Goal: Transaction & Acquisition: Purchase product/service

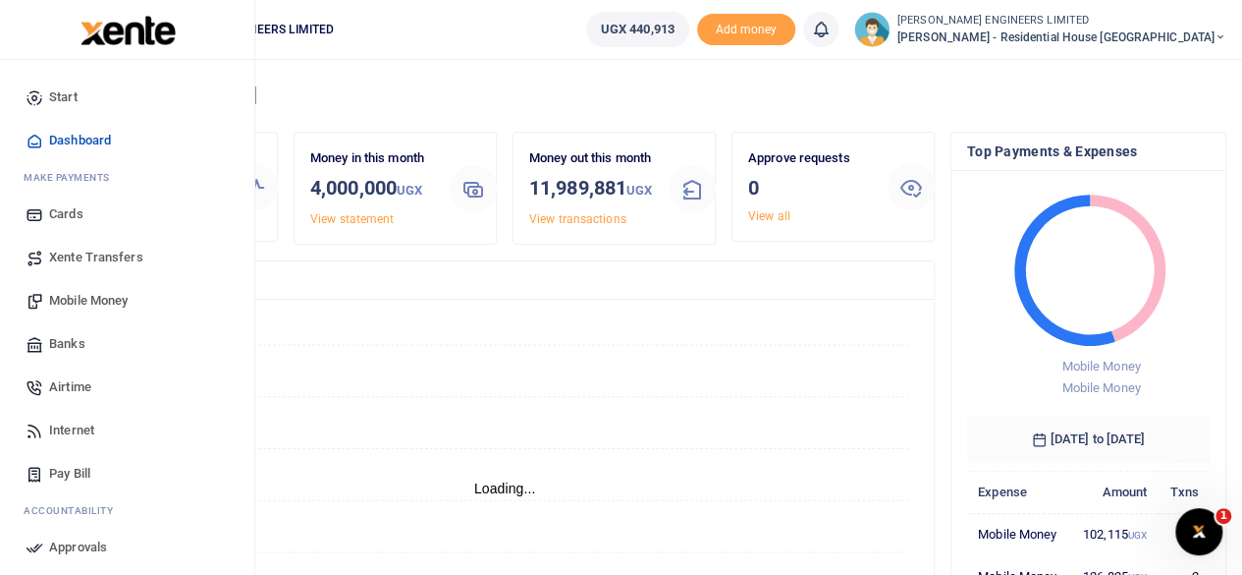
click at [68, 302] on span "Mobile Money" at bounding box center [88, 301] width 79 height 20
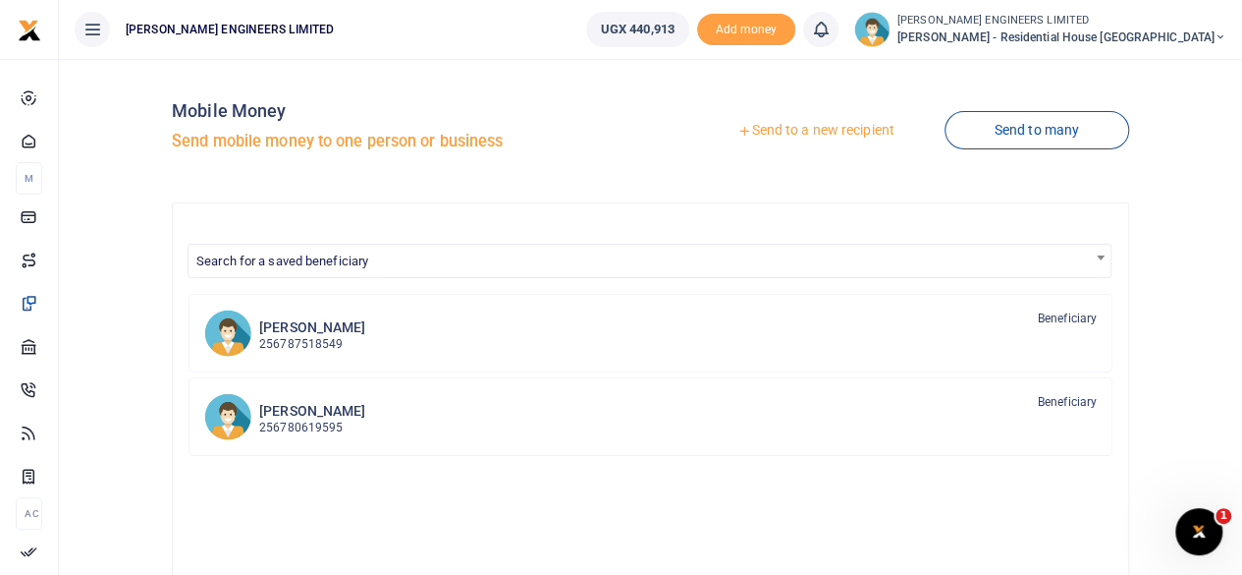
click at [811, 132] on link "Send to a new recipient" at bounding box center [815, 130] width 256 height 35
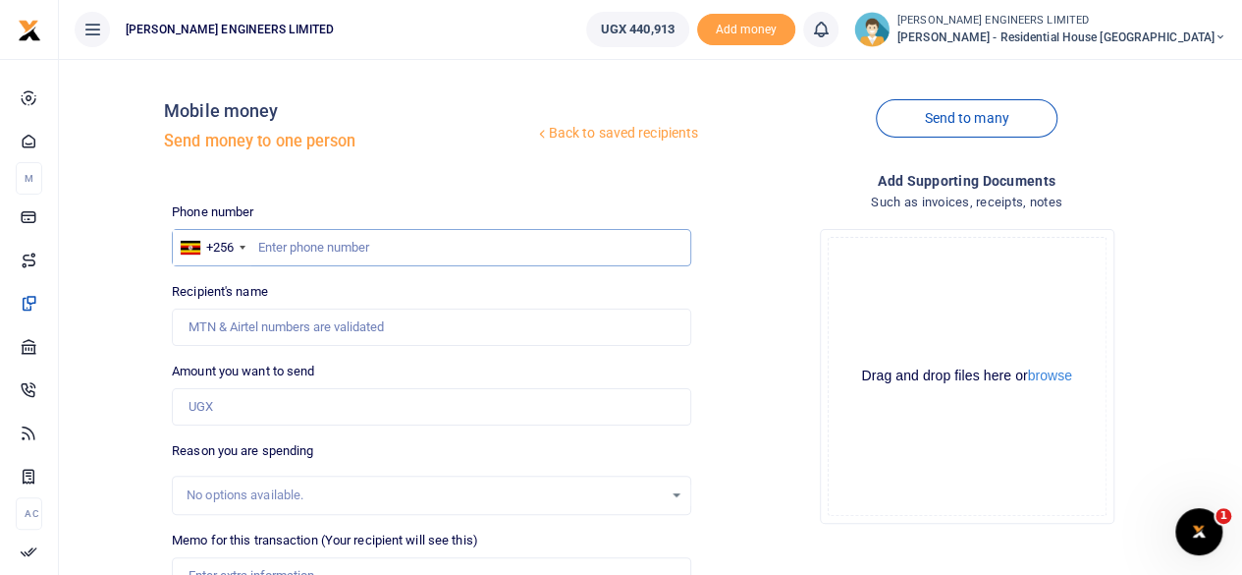
click at [297, 255] on input "text" at bounding box center [432, 247] width 520 height 37
type input "772510775"
type input "[PERSON_NAME]"
type input "772510775"
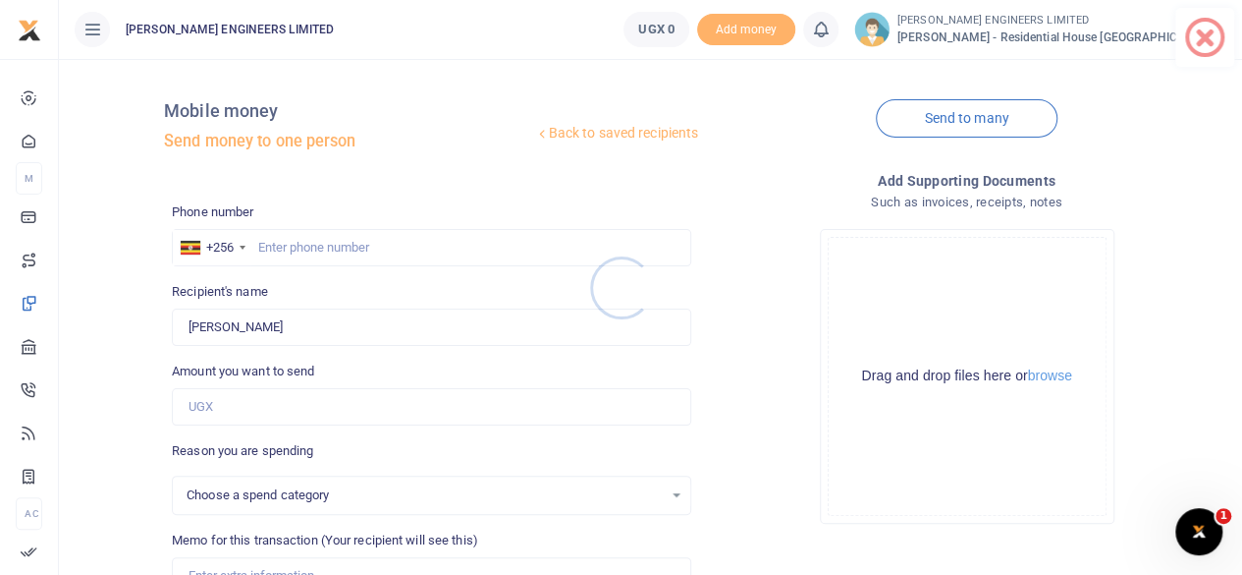
click at [265, 245] on div at bounding box center [621, 287] width 1242 height 575
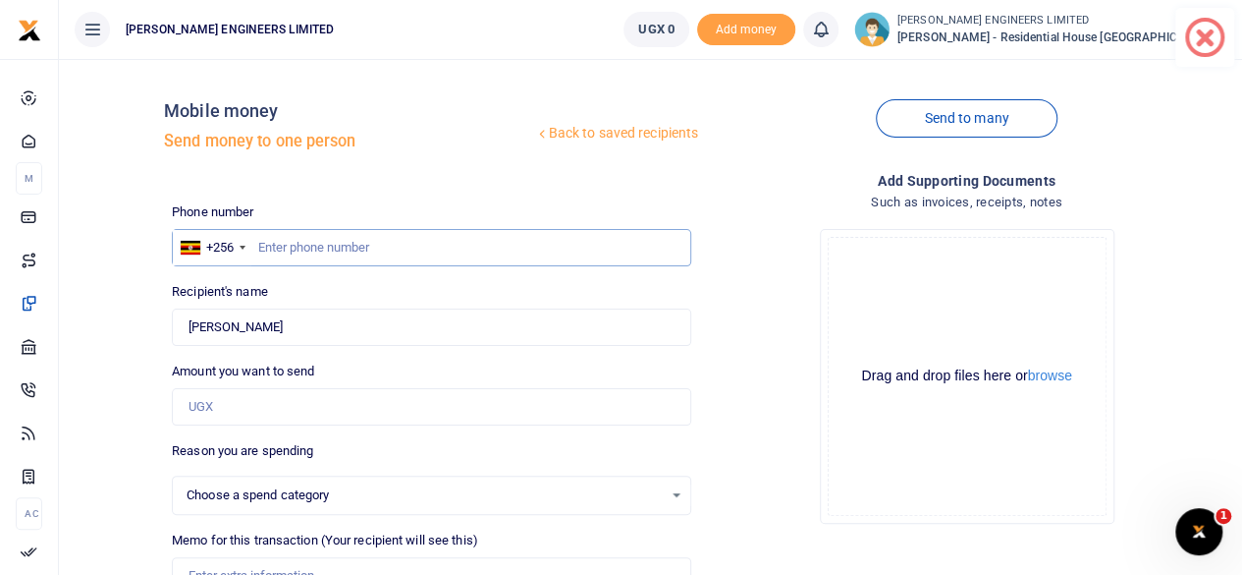
click at [285, 254] on input "text" at bounding box center [432, 247] width 520 height 37
type input "772510775"
click at [409, 331] on input "Recipient's name" at bounding box center [432, 326] width 520 height 37
click at [231, 322] on input "Recipient's name" at bounding box center [432, 326] width 520 height 37
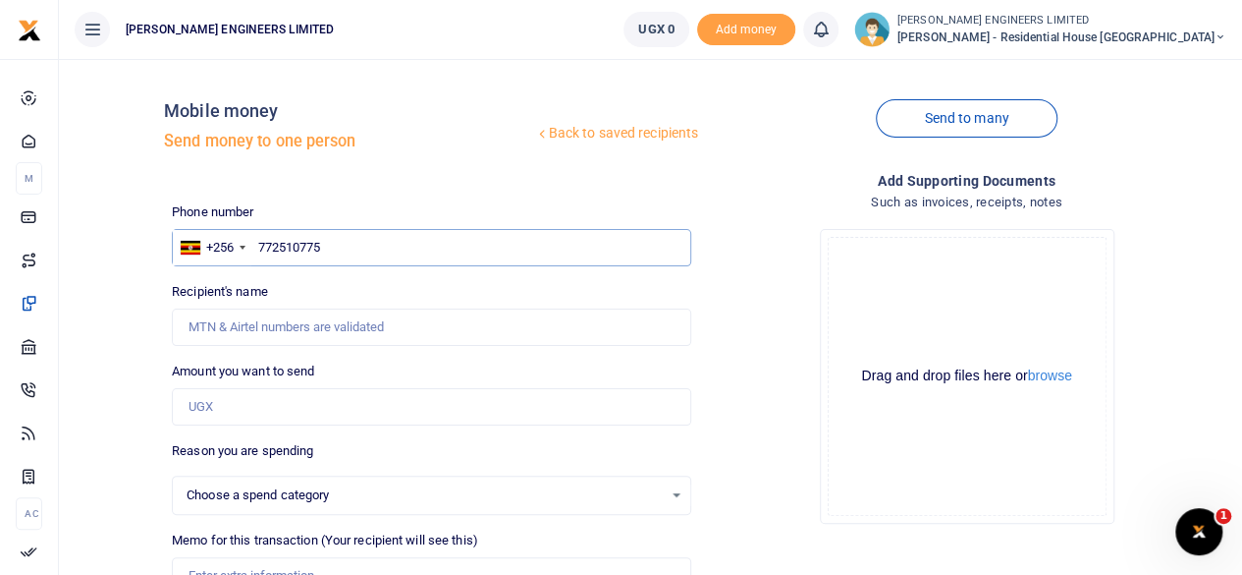
drag, startPoint x: 264, startPoint y: 244, endPoint x: 310, endPoint y: 241, distance: 46.3
click at [266, 245] on input "772510775" at bounding box center [432, 247] width 520 height 37
click at [332, 245] on input "772510775" at bounding box center [432, 247] width 520 height 37
drag, startPoint x: 296, startPoint y: 319, endPoint x: 290, endPoint y: 345, distance: 26.2
click at [296, 319] on input "Recipient's name" at bounding box center [432, 326] width 520 height 37
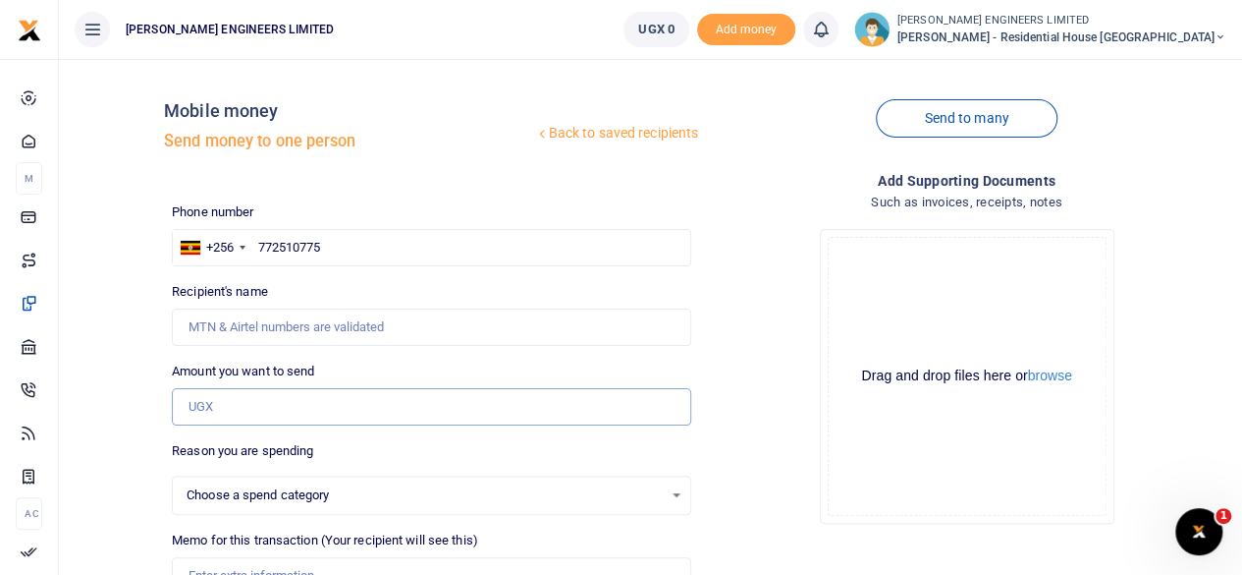
click at [232, 401] on input "Amount you want to send" at bounding box center [432, 406] width 520 height 37
click at [221, 406] on input "Amount you want to send" at bounding box center [432, 406] width 520 height 37
click at [224, 321] on input "Recipient's name" at bounding box center [432, 326] width 520 height 37
click at [256, 250] on input "772510775" at bounding box center [432, 247] width 520 height 37
click at [332, 248] on input "772510775" at bounding box center [432, 247] width 520 height 37
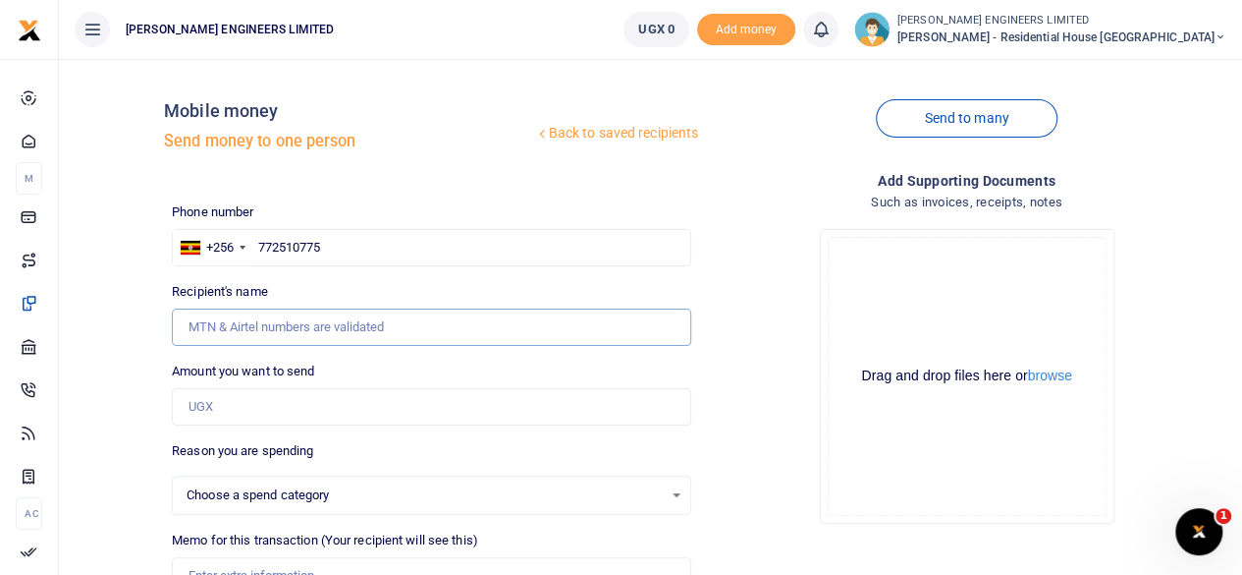
click at [289, 327] on input "Recipient's name" at bounding box center [432, 326] width 520 height 37
click at [208, 366] on label "Amount you want to send" at bounding box center [243, 371] width 142 height 20
click at [208, 388] on input "Amount you want to send" at bounding box center [432, 406] width 520 height 37
click at [345, 246] on input "772510775" at bounding box center [432, 247] width 520 height 37
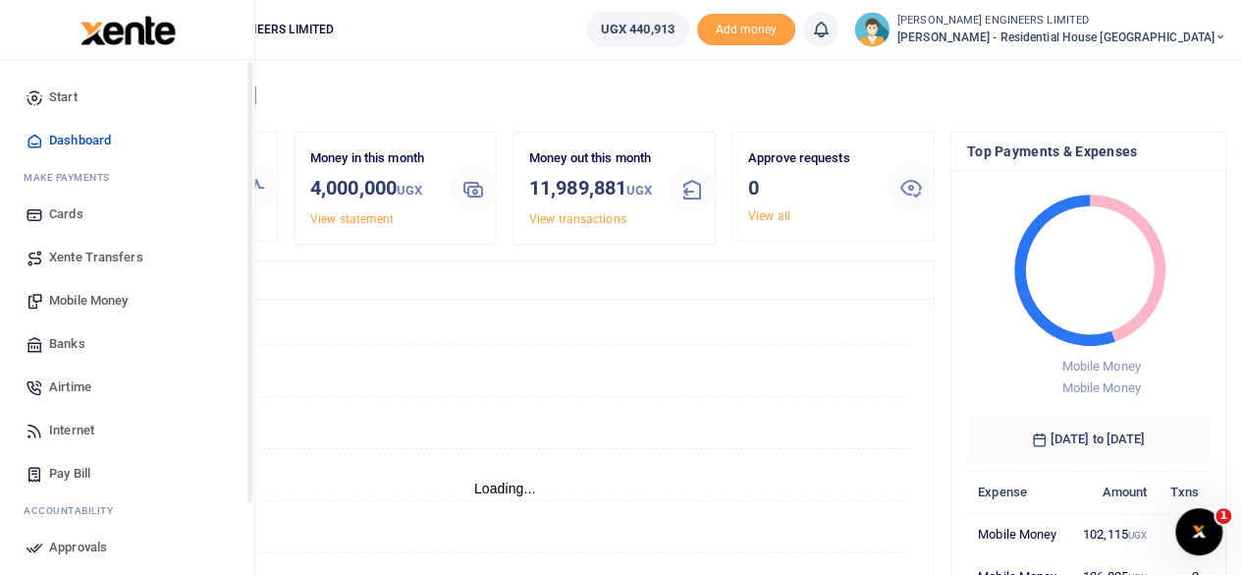
scroll to position [16, 16]
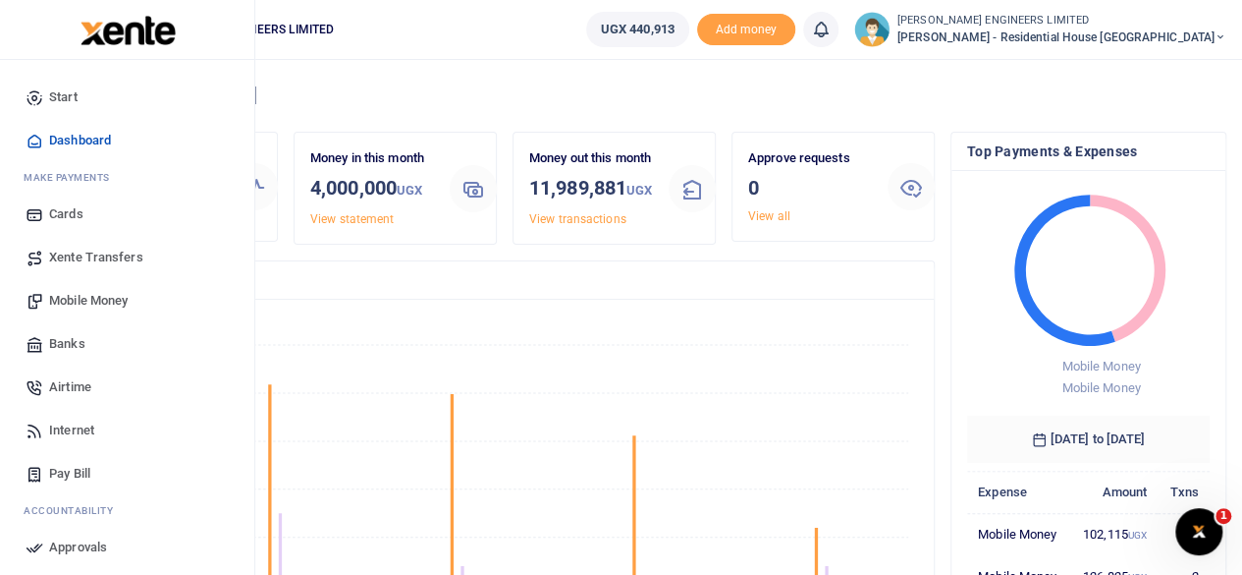
click at [85, 301] on span "Mobile Money" at bounding box center [88, 301] width 79 height 20
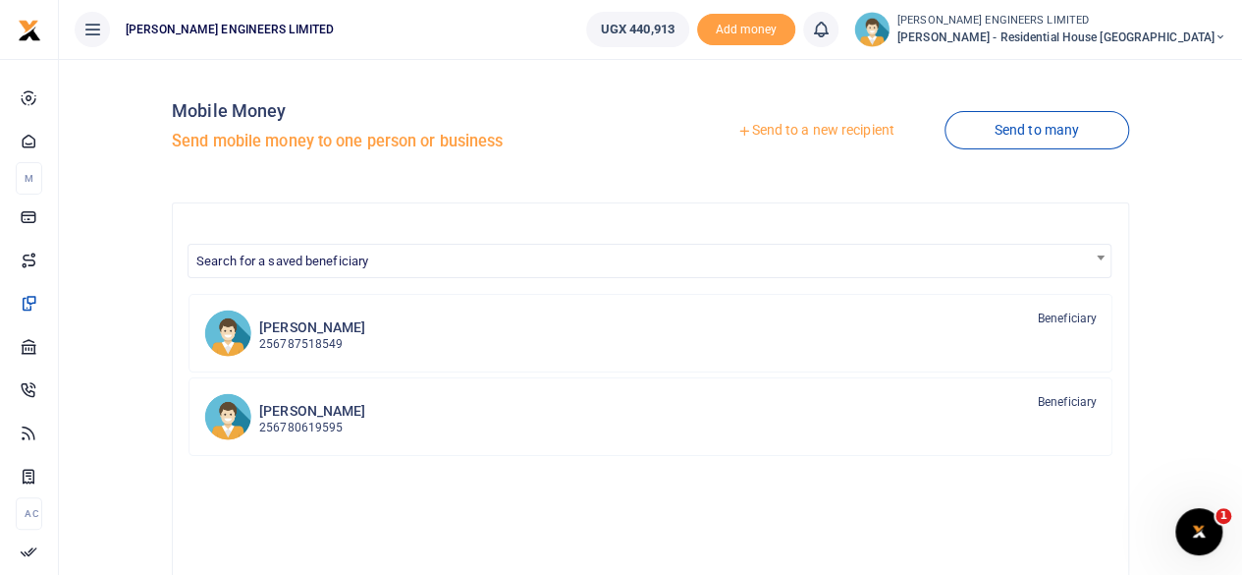
click at [778, 131] on link "Send to a new recipient" at bounding box center [815, 130] width 256 height 35
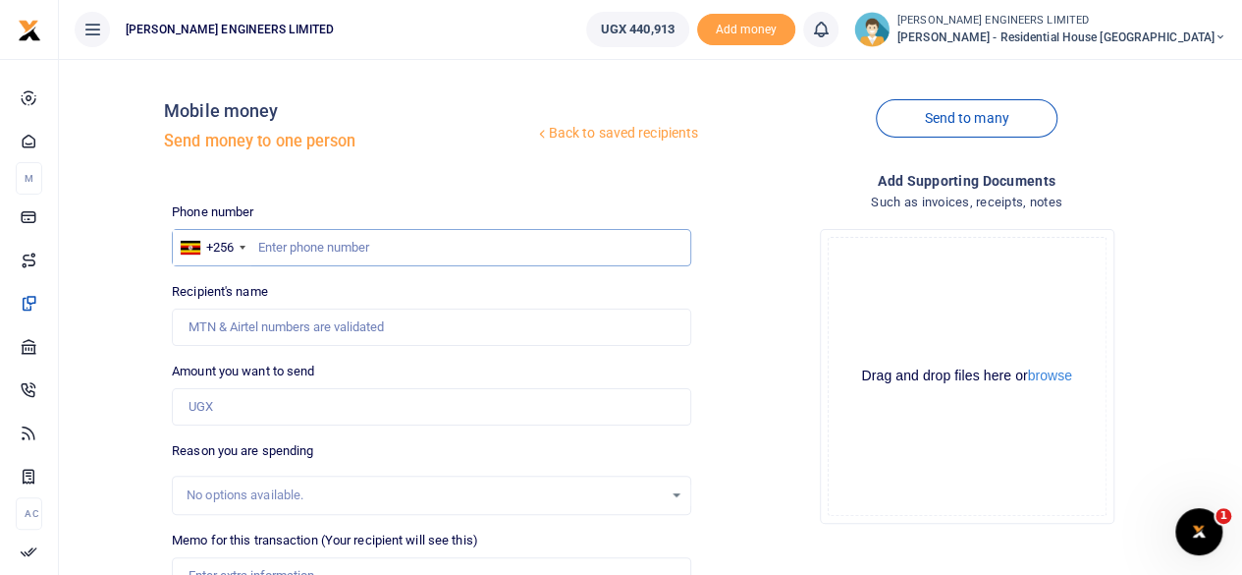
click at [289, 248] on input "text" at bounding box center [432, 247] width 520 height 37
type input "772510775"
type input "[PERSON_NAME]"
type input "772510775"
click at [267, 401] on input "Amount you want to send" at bounding box center [432, 406] width 520 height 37
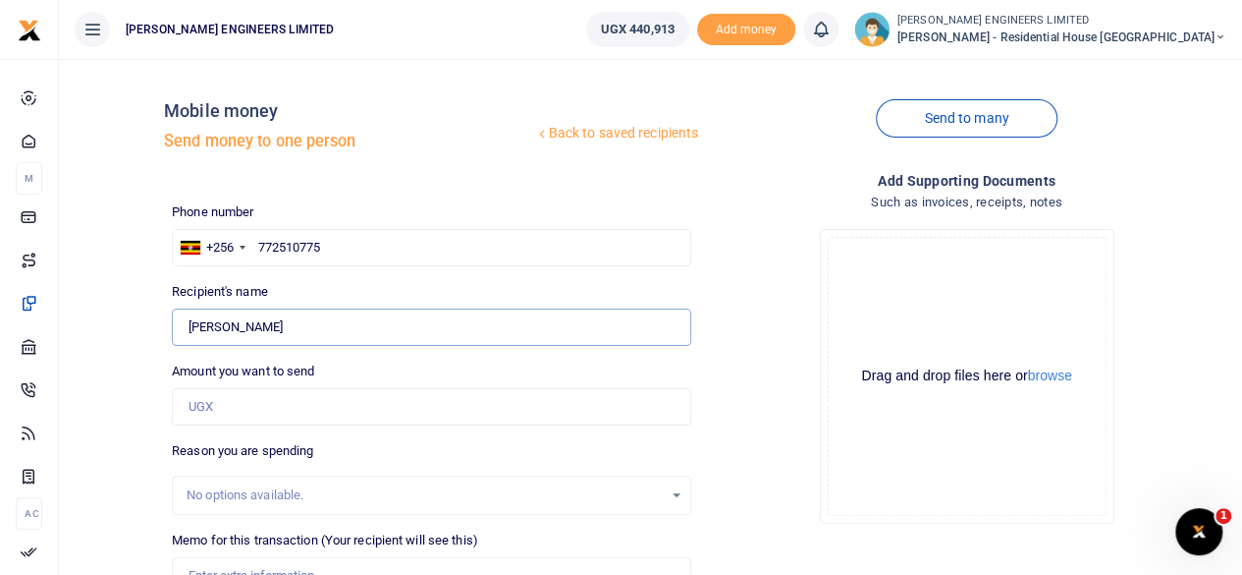
click at [242, 326] on input "Found" at bounding box center [432, 326] width 520 height 37
click at [293, 326] on input "Found" at bounding box center [432, 326] width 520 height 37
click at [218, 408] on input "Amount you want to send" at bounding box center [432, 406] width 520 height 37
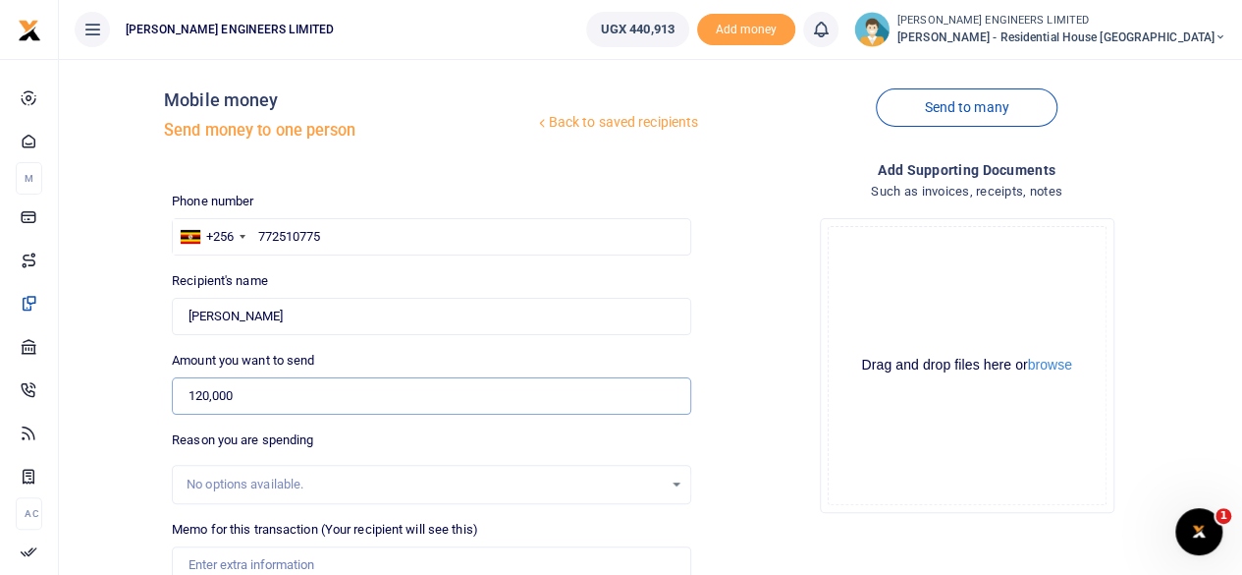
scroll to position [131, 0]
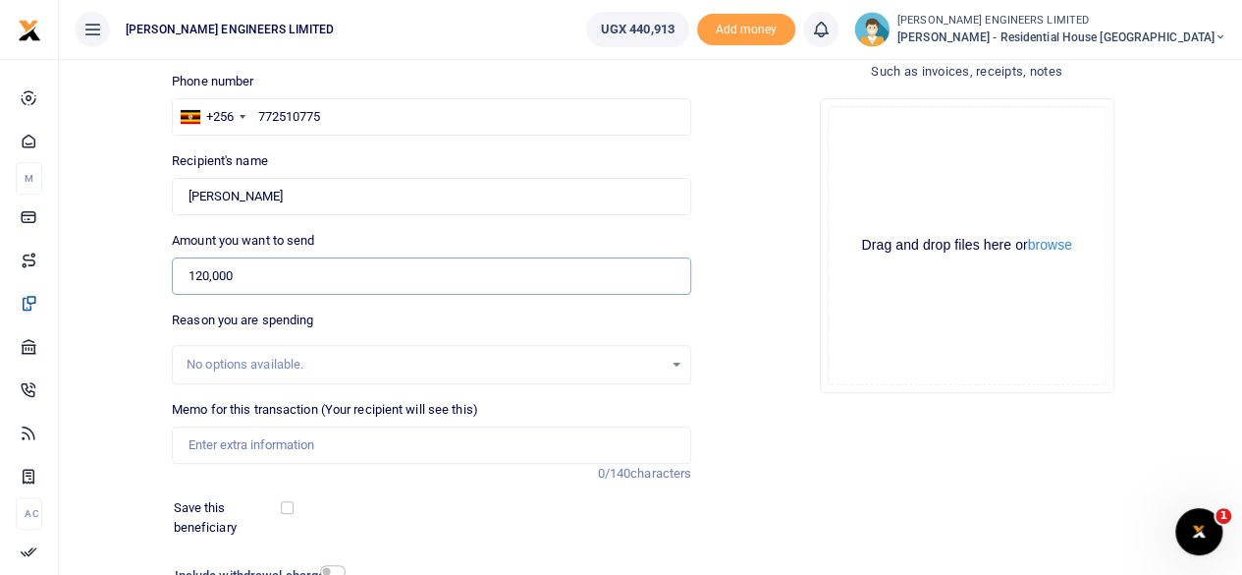
type input "120,000"
click at [224, 446] on input "Memo for this transaction (Your recipient will see this)" at bounding box center [432, 444] width 520 height 37
click at [210, 444] on input "Memo for this transaction (Your recipient will see this)" at bounding box center [432, 444] width 520 height 37
click at [241, 275] on input "120,000" at bounding box center [432, 275] width 520 height 37
click at [212, 442] on input "Memo for this transaction (Your recipient will see this)" at bounding box center [432, 444] width 520 height 37
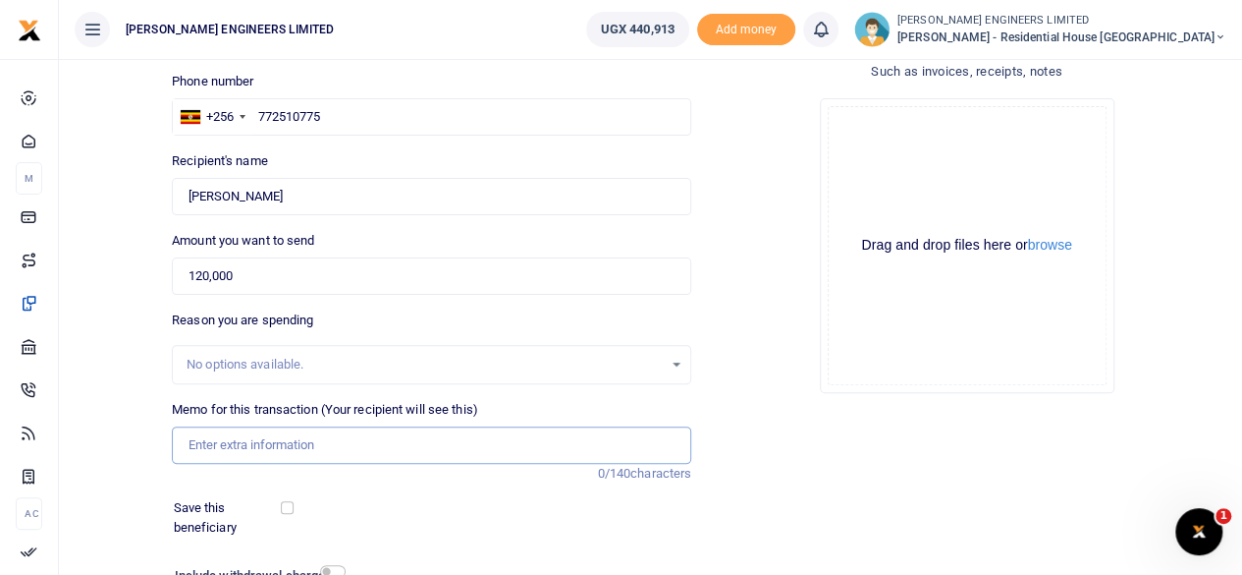
click at [210, 441] on input "Memo for this transaction (Your recipient will see this)" at bounding box center [432, 444] width 520 height 37
click at [319, 439] on input "Memo for this transaction (Your recipient will see this)" at bounding box center [432, 444] width 520 height 37
click at [197, 449] on input "Memo for this transaction (Your recipient will see this)" at bounding box center [432, 444] width 520 height 37
click at [190, 445] on input "Memo for this transaction (Your recipient will see this)" at bounding box center [432, 444] width 520 height 37
click at [768, 425] on div "Add supporting Documents Such as invoices, receipts, notes Drop your files here…" at bounding box center [966, 355] width 535 height 633
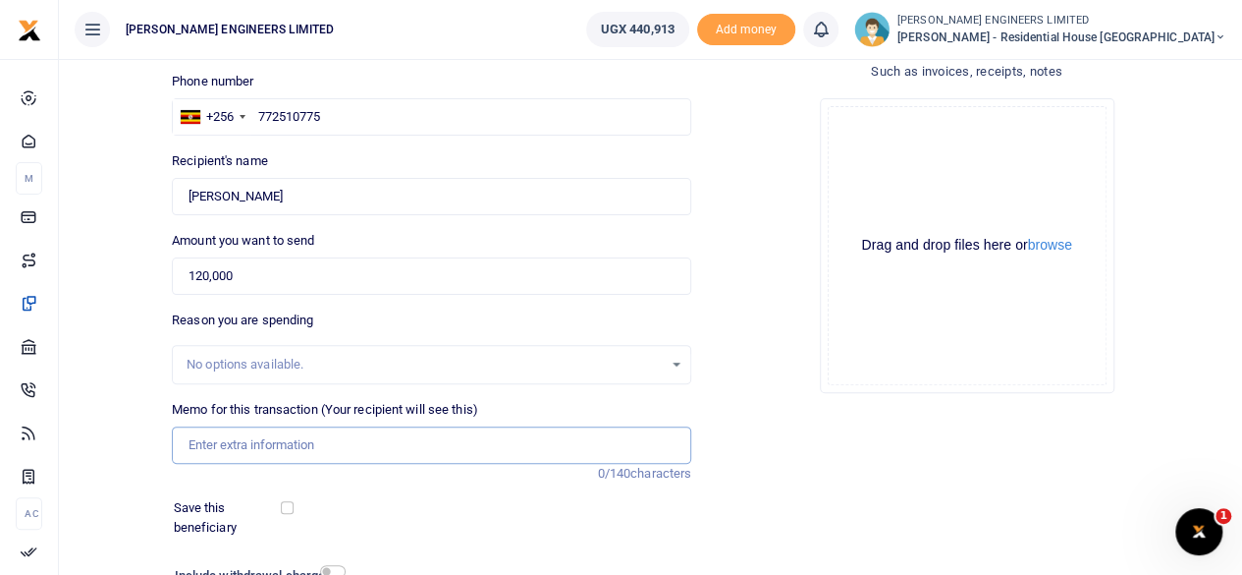
click at [259, 447] on input "Memo for this transaction (Your recipient will see this)" at bounding box center [432, 444] width 520 height 37
click at [376, 441] on input "Memo for this transaction (Your recipient will see this)" at bounding box center [432, 444] width 520 height 37
click at [730, 403] on div "Drop your files here Drag and drop files here or browse Powered by Uppy" at bounding box center [967, 245] width 520 height 326
click at [235, 444] on input "Memo for this transaction (Your recipient will see this)" at bounding box center [432, 444] width 520 height 37
drag, startPoint x: 719, startPoint y: 396, endPoint x: 691, endPoint y: 396, distance: 27.5
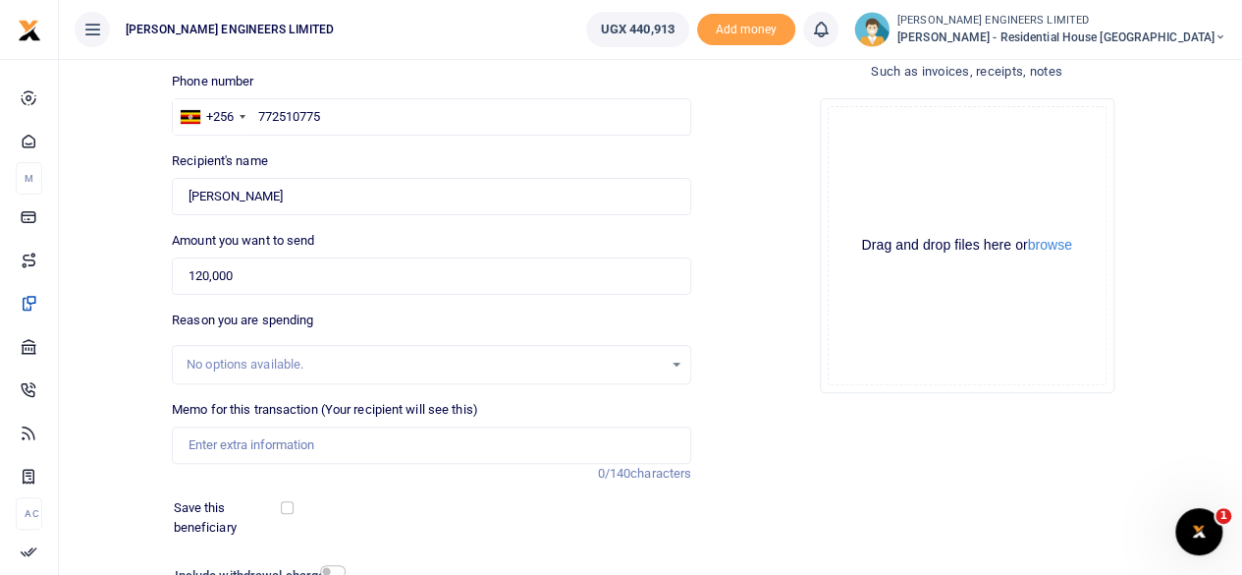
click at [719, 396] on div "Drop your files here Drag and drop files here or browse Powered by Uppy" at bounding box center [967, 245] width 520 height 326
click at [234, 446] on input "Memo for this transaction (Your recipient will see this)" at bounding box center [432, 444] width 520 height 37
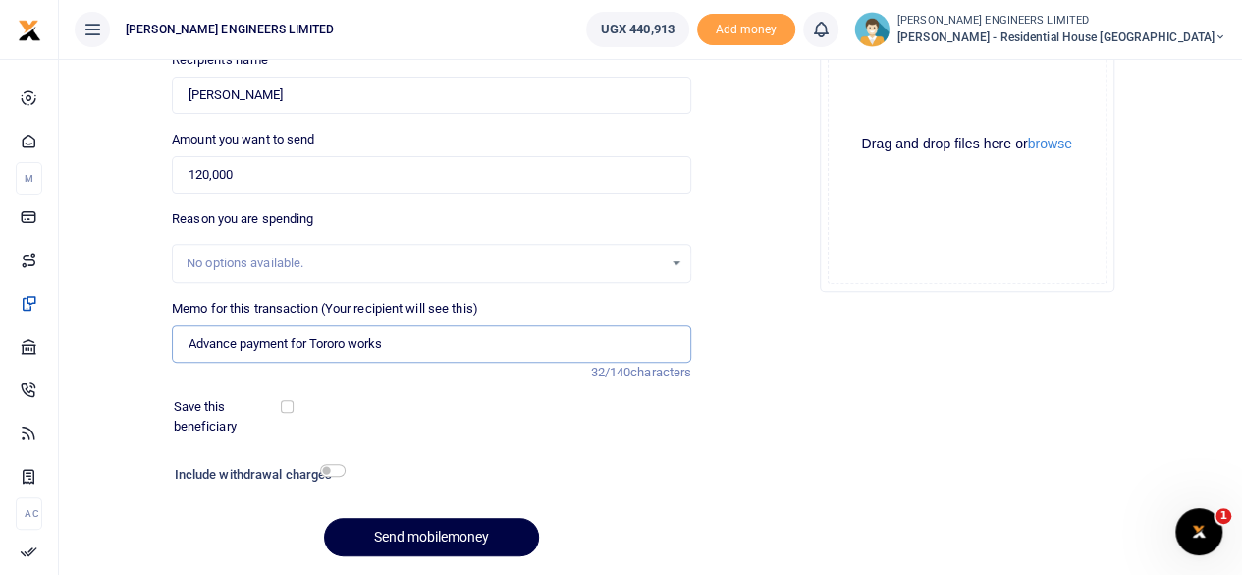
scroll to position [261, 0]
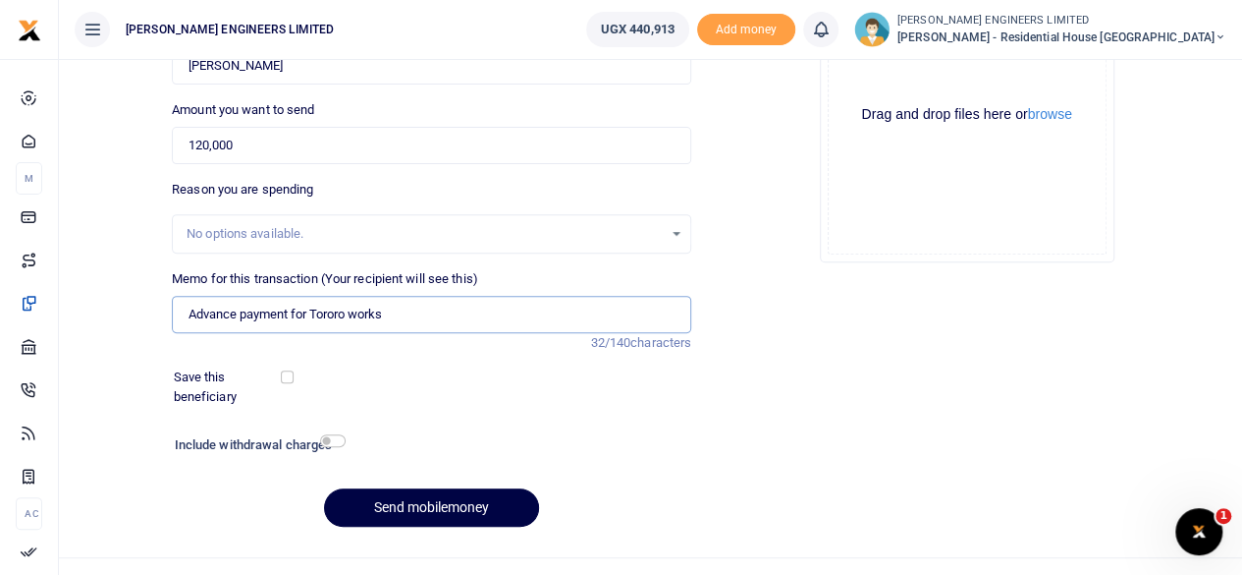
type input "Advance payment for Tororo works"
click at [331, 440] on input "checkbox" at bounding box center [333, 440] width 26 height 13
checkbox input "true"
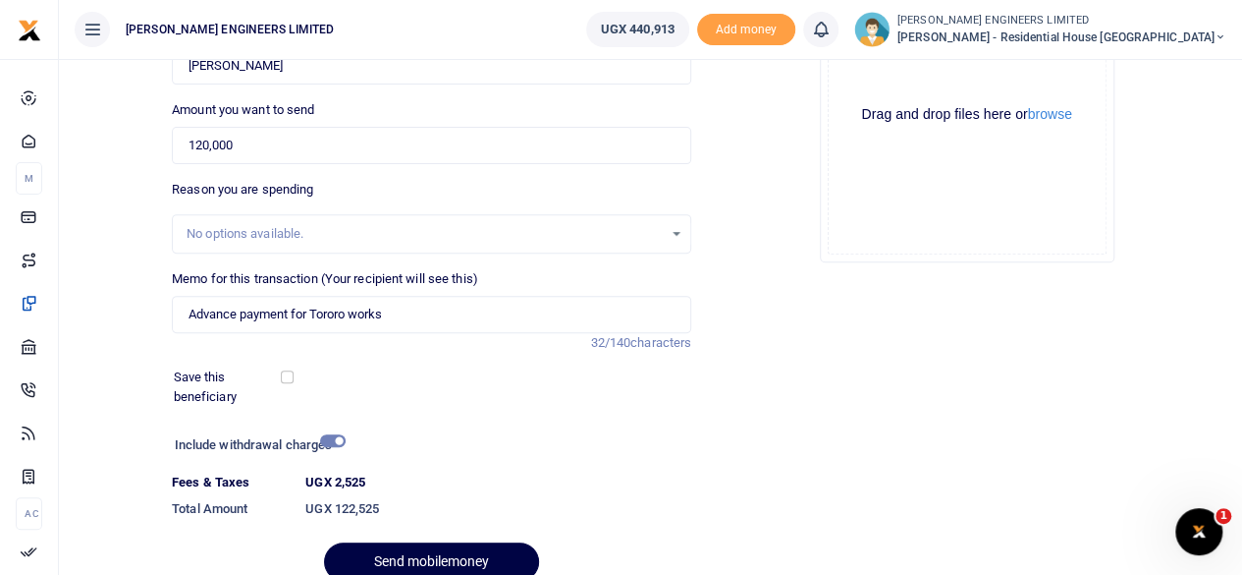
click at [458, 558] on div at bounding box center [462, 563] width 24 height 24
click at [478, 558] on div at bounding box center [622, 563] width 344 height 24
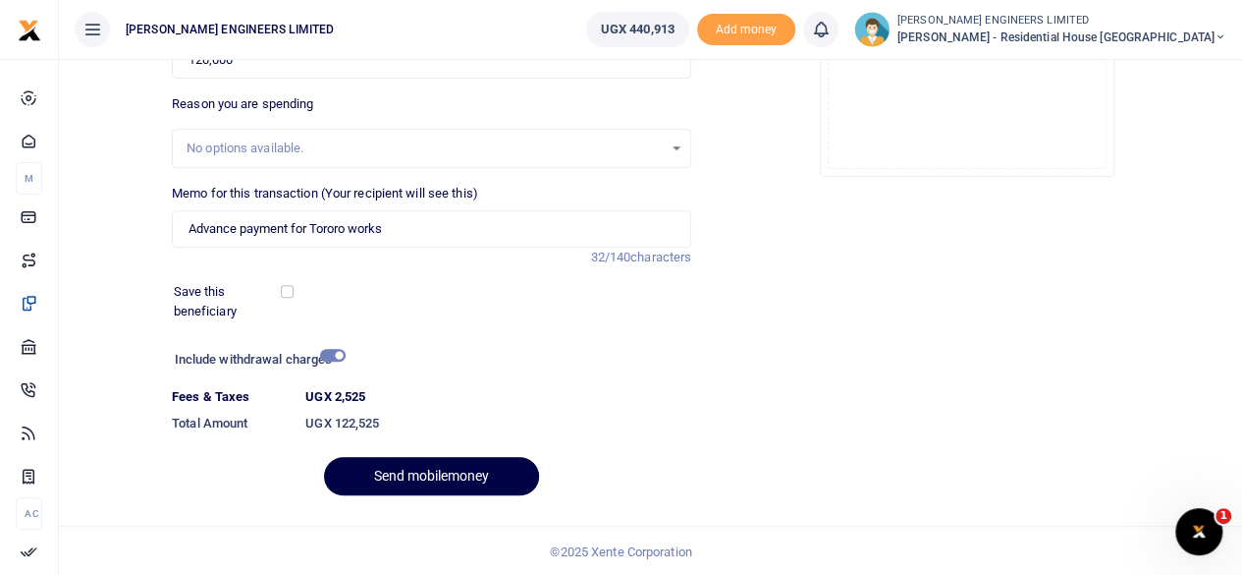
scroll to position [348, 0]
click at [463, 478] on button "Send mobilemoney" at bounding box center [431, 475] width 215 height 38
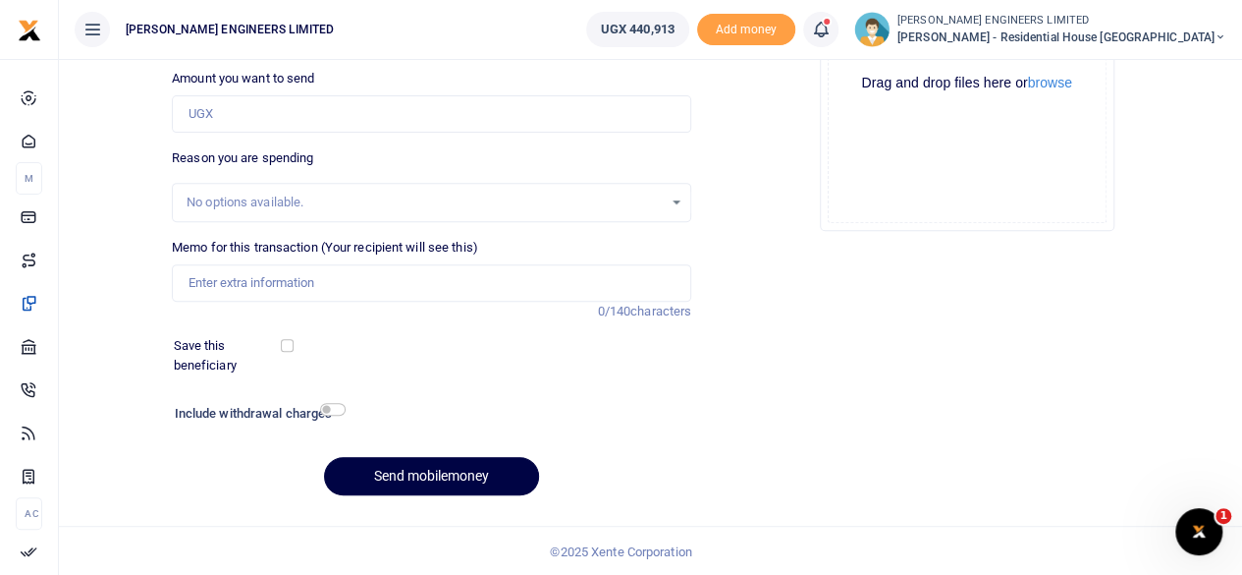
click at [831, 36] on icon at bounding box center [821, 30] width 20 height 22
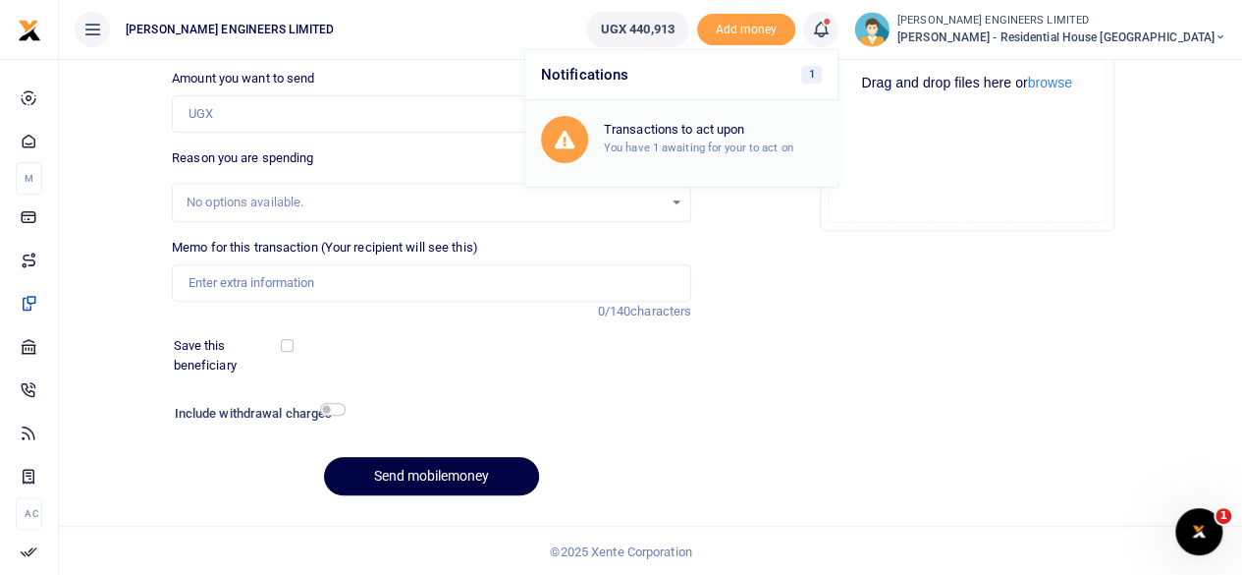
click at [750, 131] on h6 "Transactions to act upon" at bounding box center [713, 130] width 218 height 16
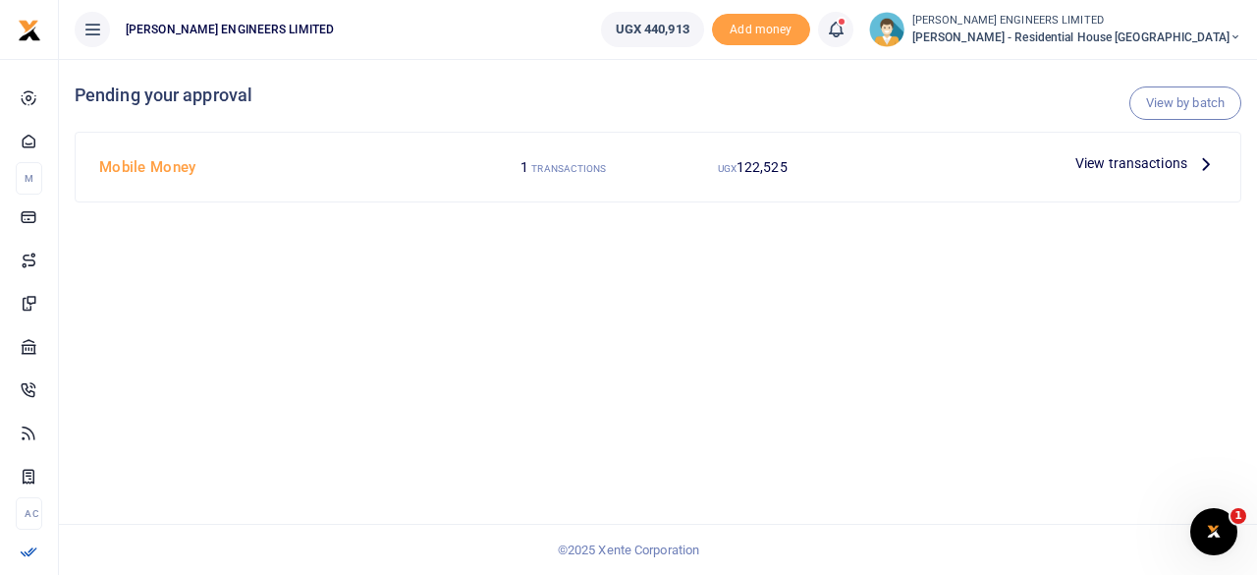
click at [1130, 164] on span "View transactions" at bounding box center [1131, 163] width 112 height 22
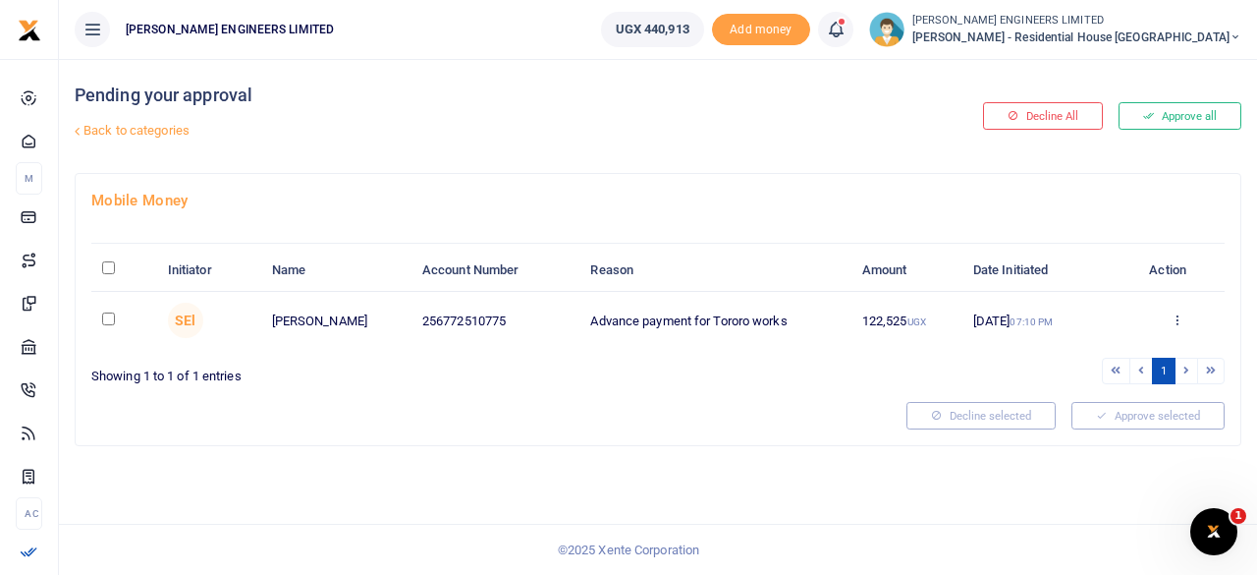
click at [105, 317] on input "checkbox" at bounding box center [108, 318] width 13 height 13
checkbox input "true"
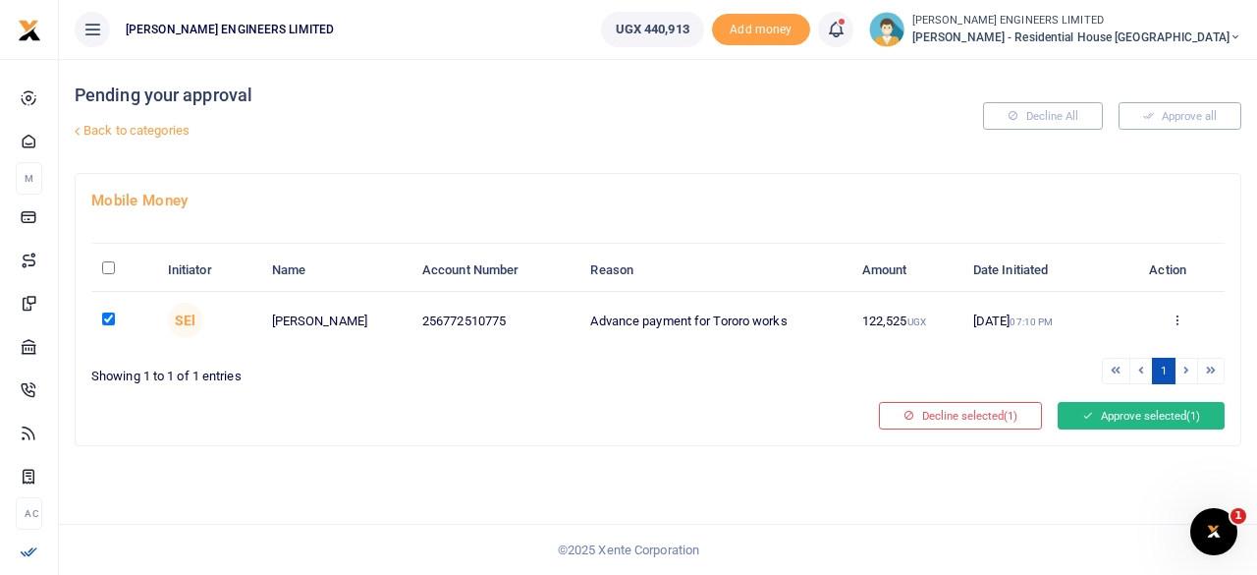
click at [1119, 423] on button "Approve selected (1)" at bounding box center [1141, 415] width 167 height 27
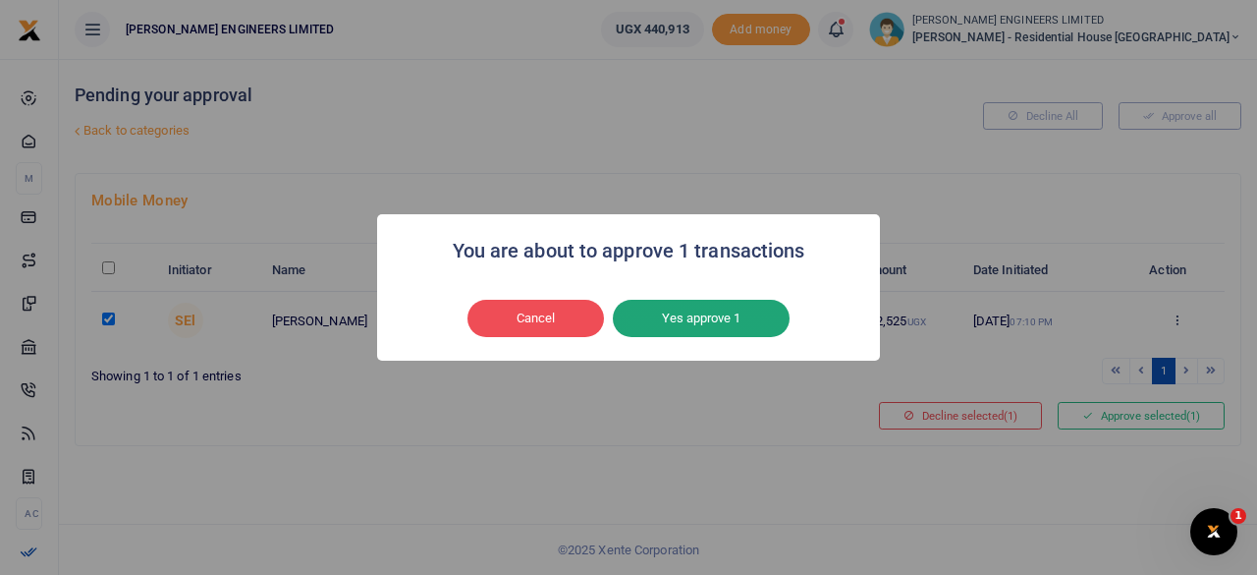
click at [668, 313] on button "Yes approve 1" at bounding box center [701, 318] width 177 height 37
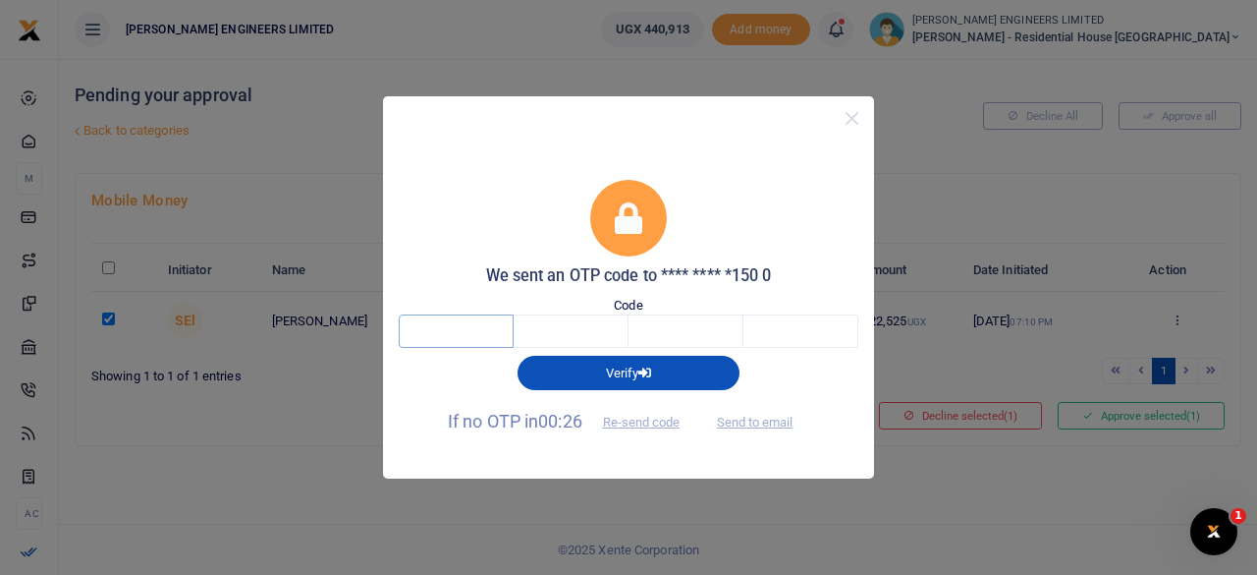
click at [471, 330] on input "text" at bounding box center [456, 330] width 115 height 33
type input "7"
type input "5"
type input "1"
type input "2"
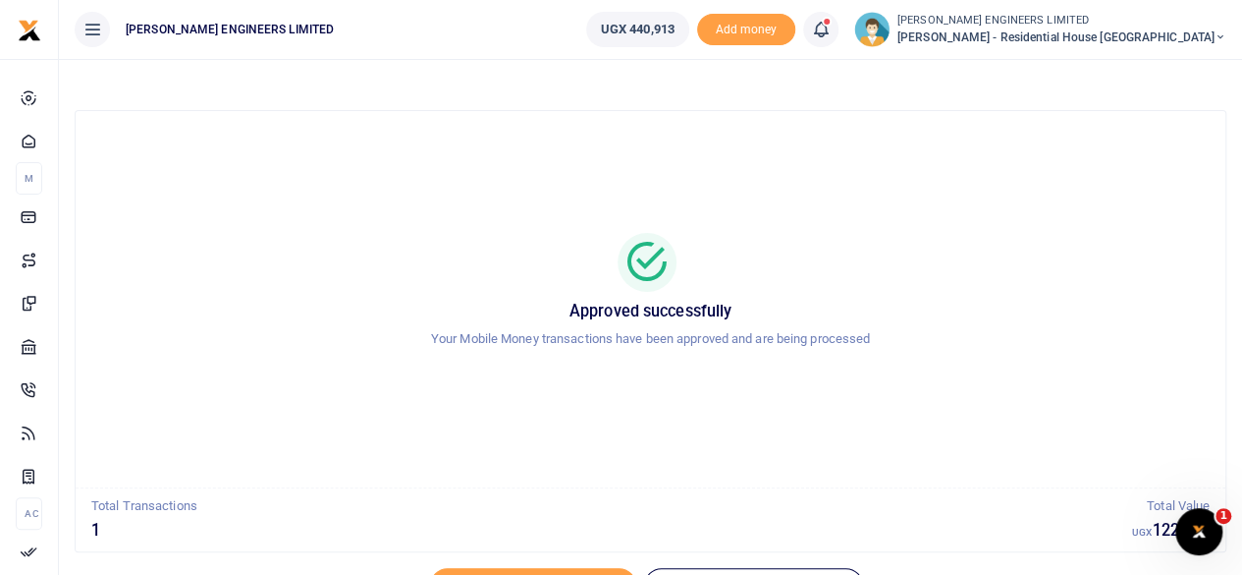
click at [1220, 36] on icon at bounding box center [1221, 37] width 12 height 14
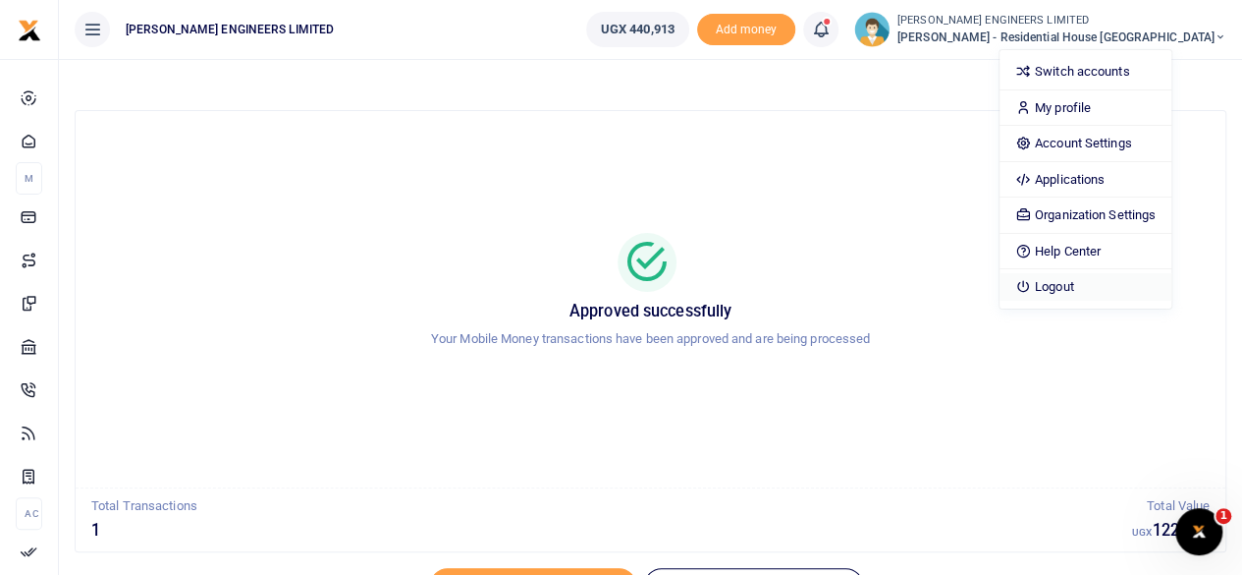
click at [1125, 283] on link "Logout" at bounding box center [1086, 286] width 172 height 27
